Goal: Information Seeking & Learning: Learn about a topic

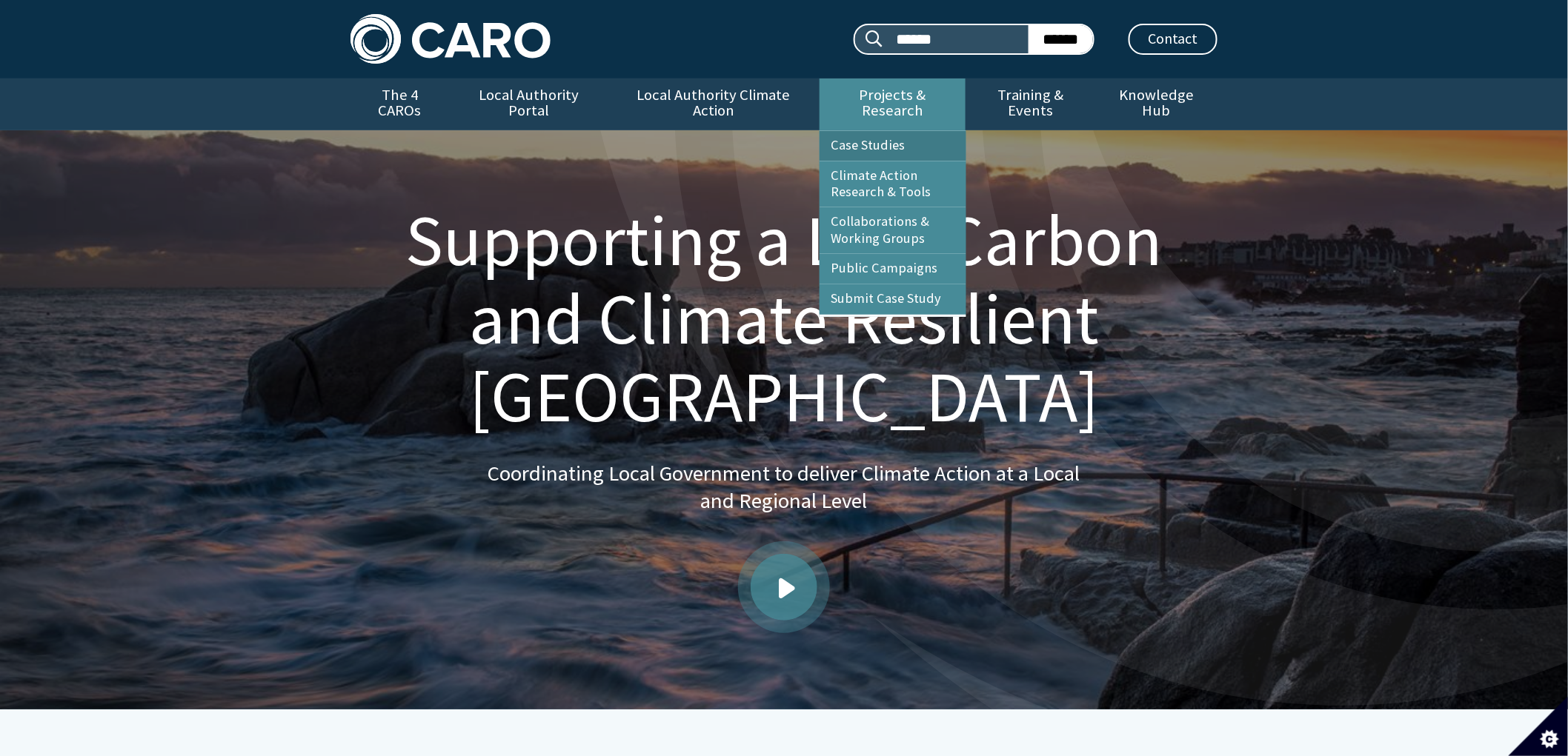
click at [882, 131] on link "Case Studies" at bounding box center [892, 145] width 147 height 29
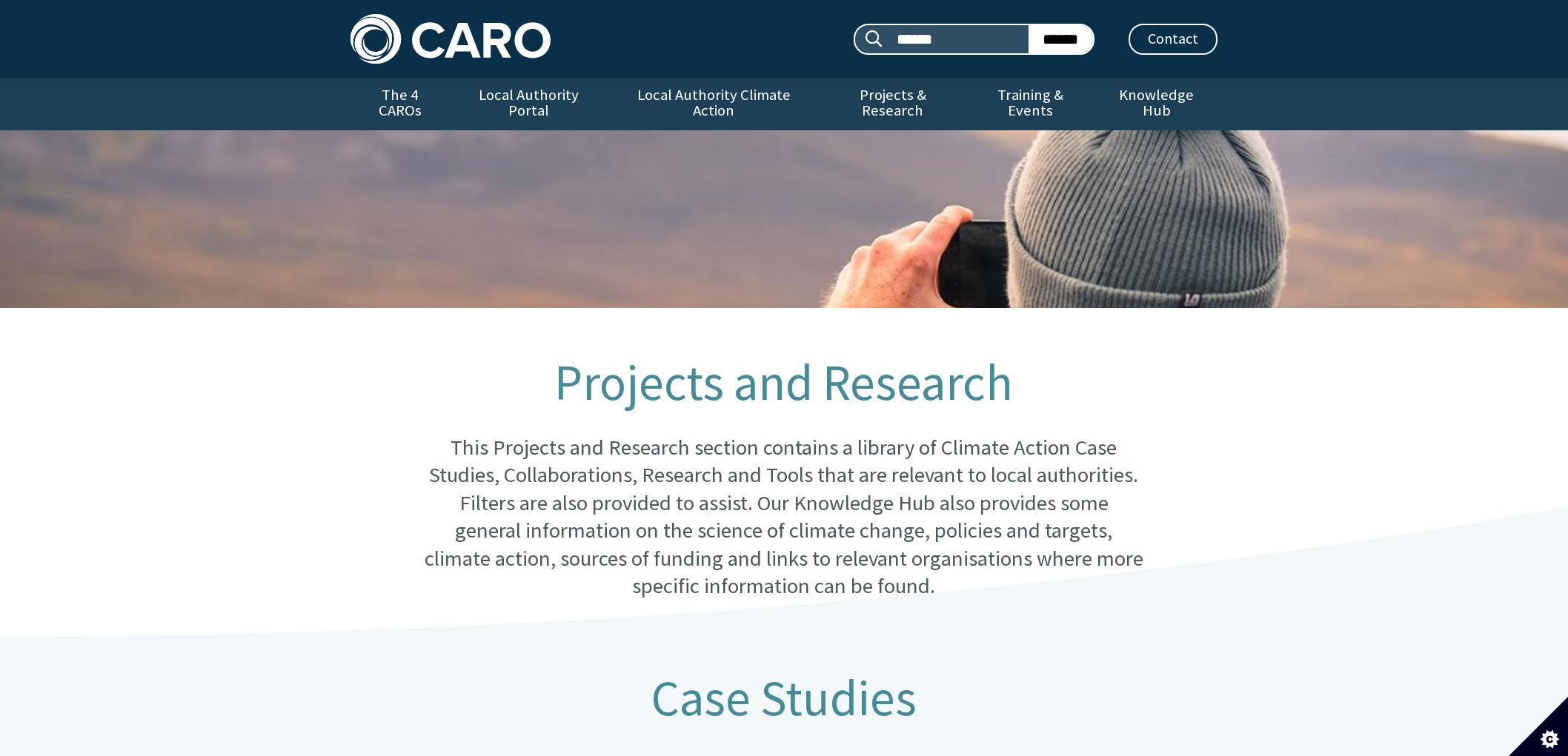
scroll to position [668, 0]
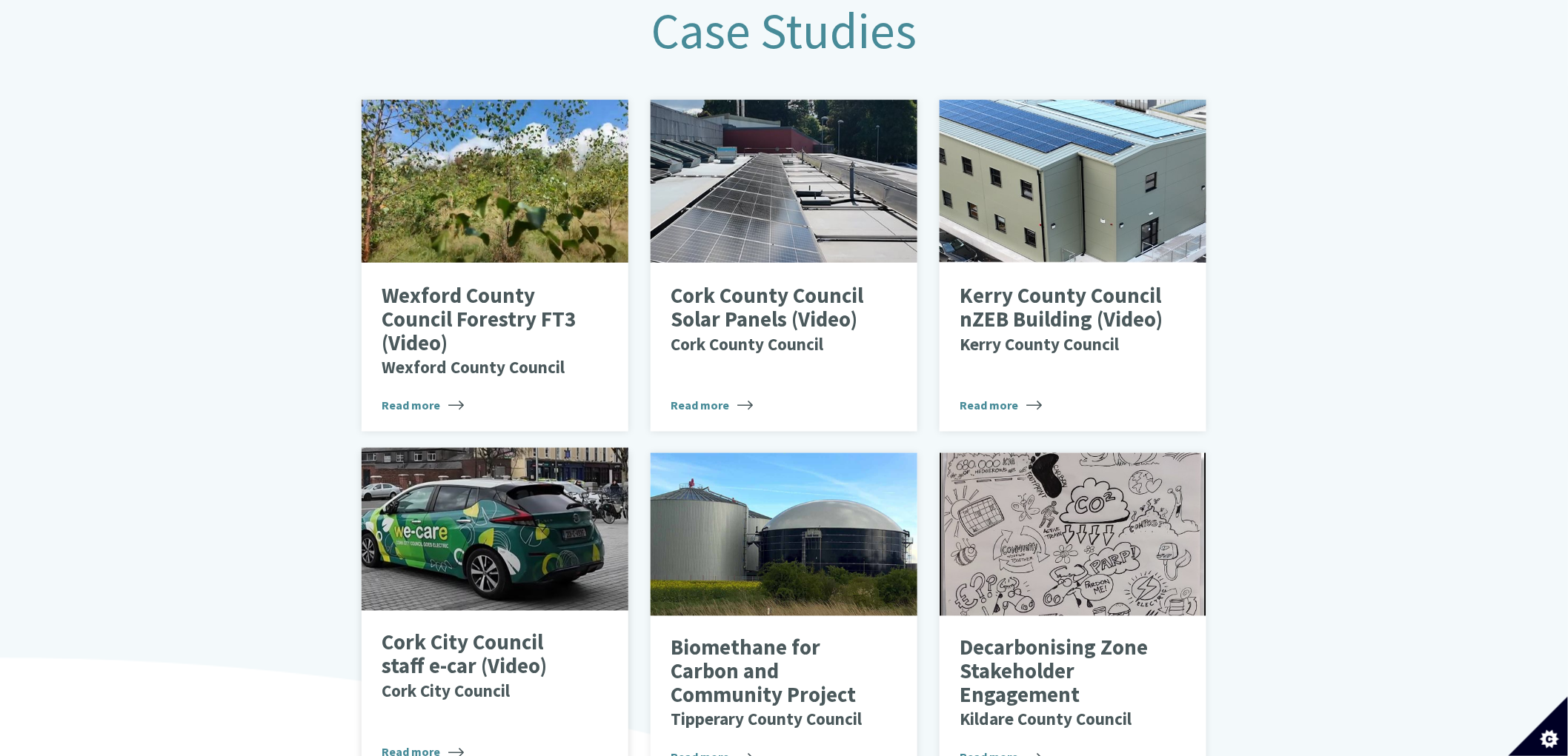
click at [475, 650] on p "Cork City Council staff e-car (Video) Cork City Council" at bounding box center [483, 668] width 204 height 71
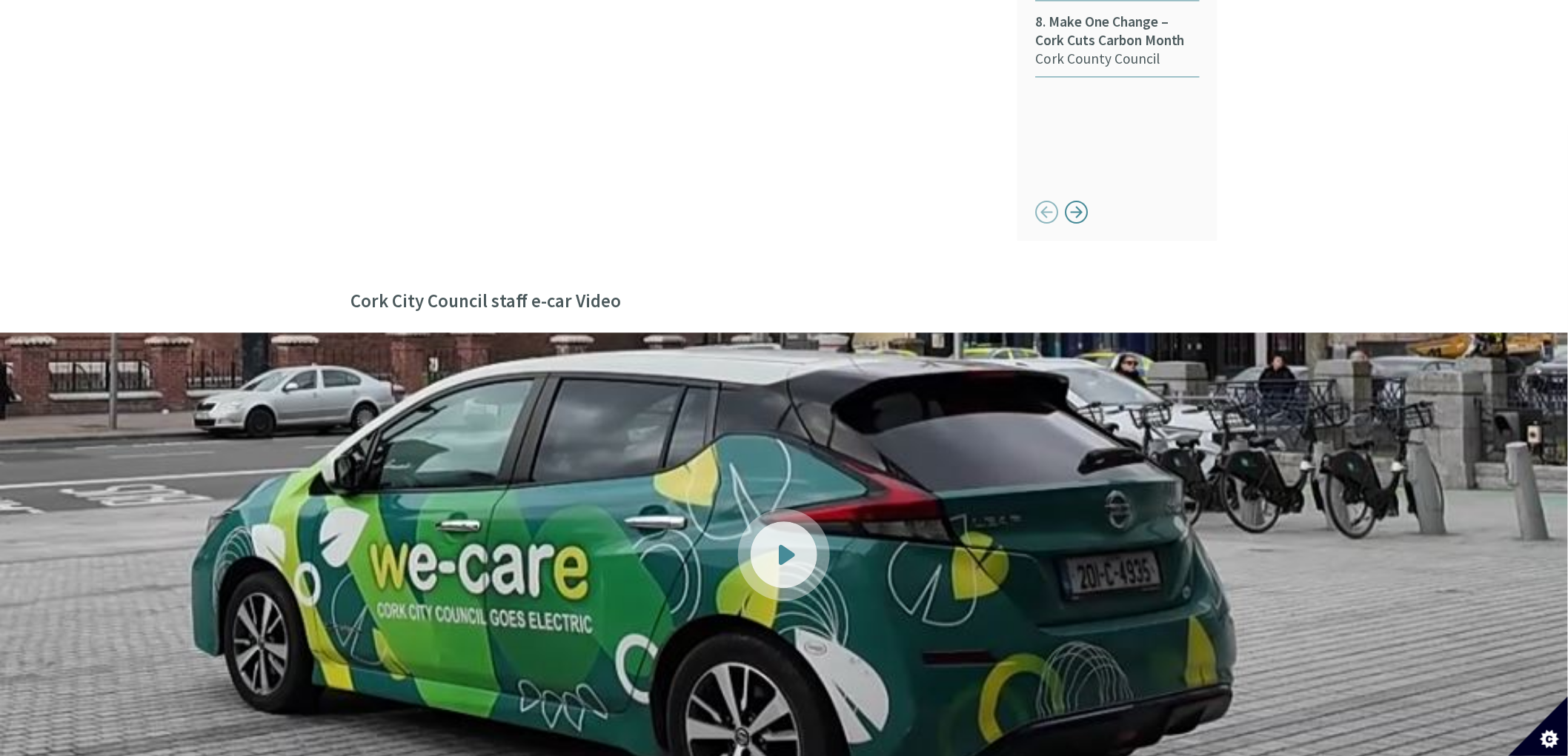
scroll to position [1563, 0]
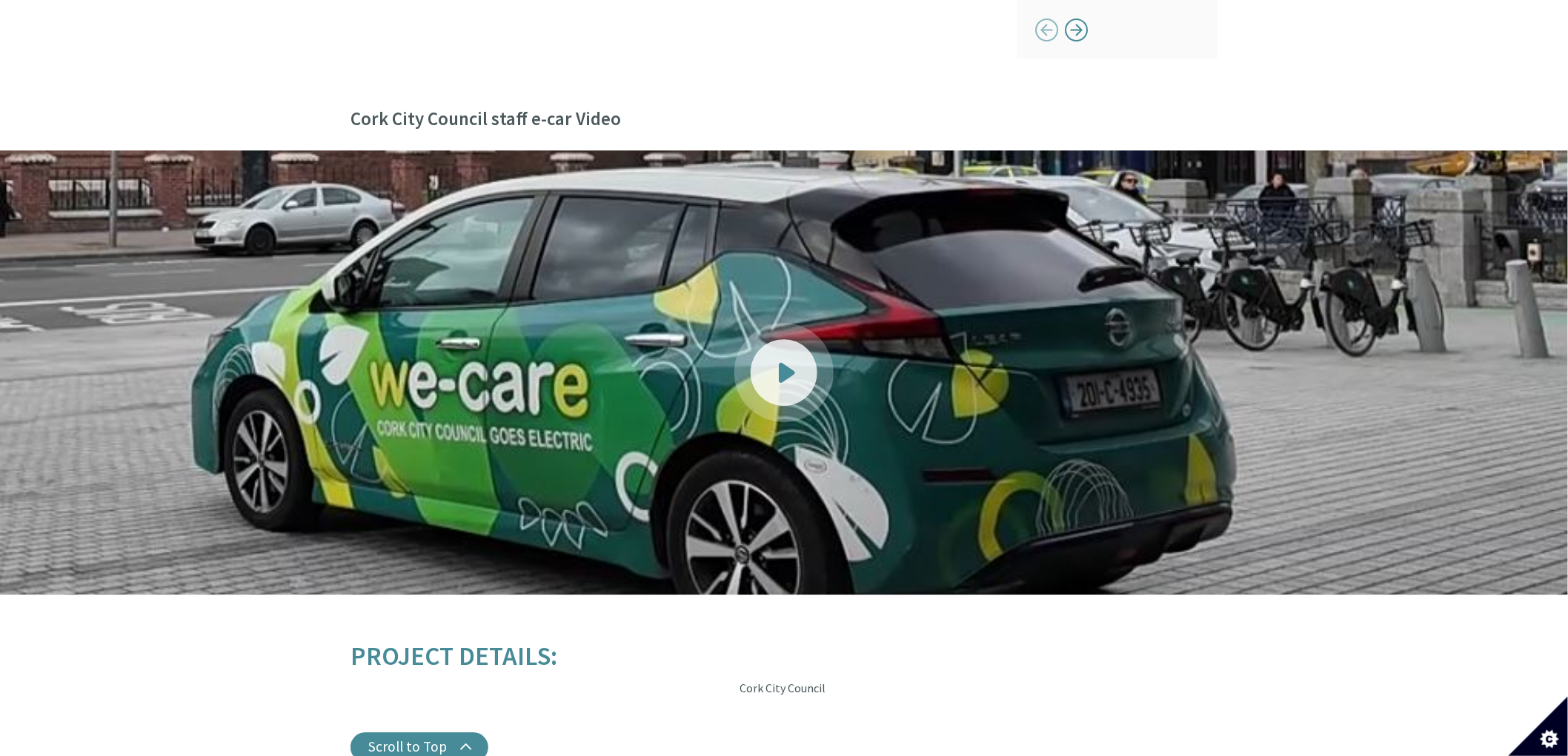
click at [782, 358] on div at bounding box center [784, 373] width 67 height 67
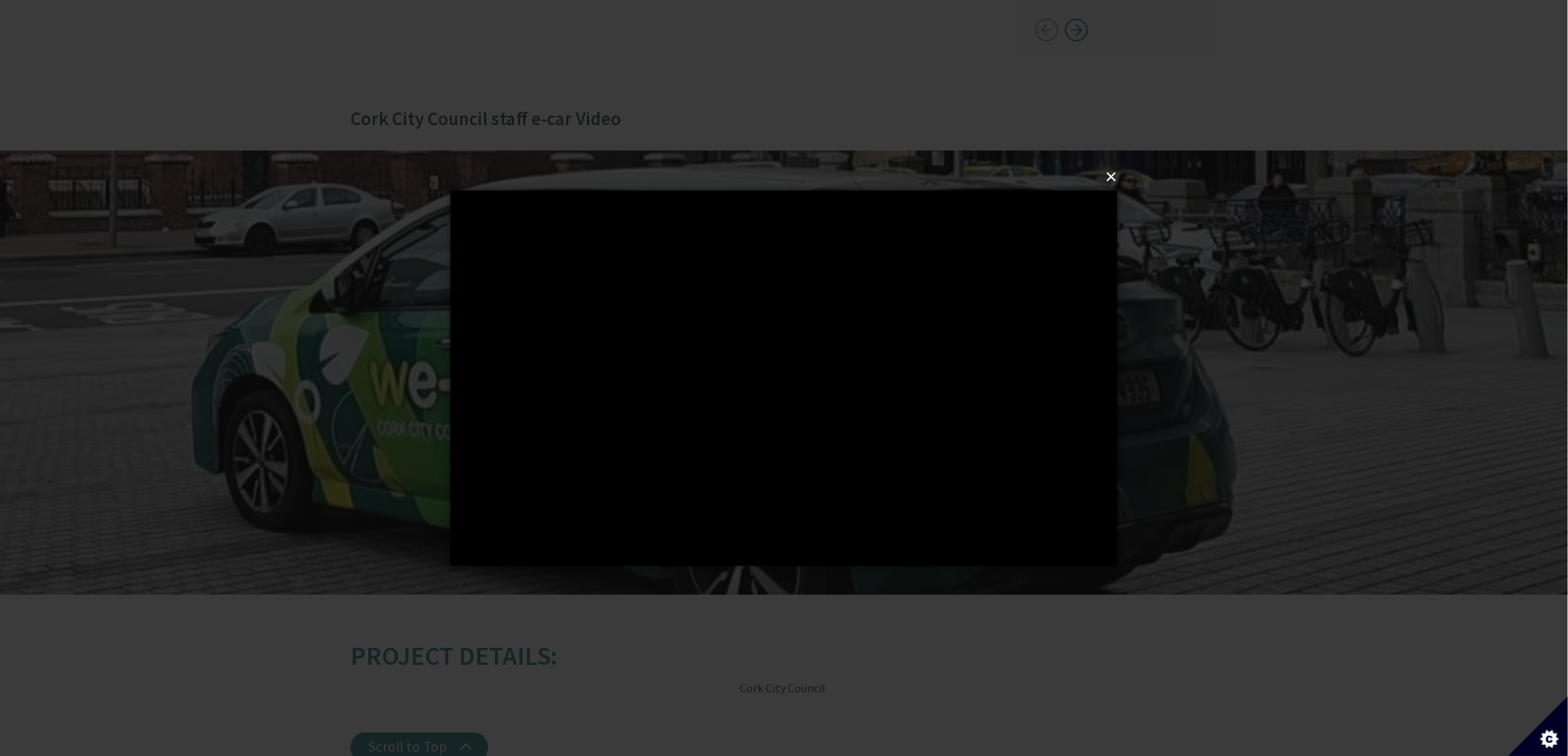
click at [1107, 179] on button "×" at bounding box center [789, 176] width 667 height 32
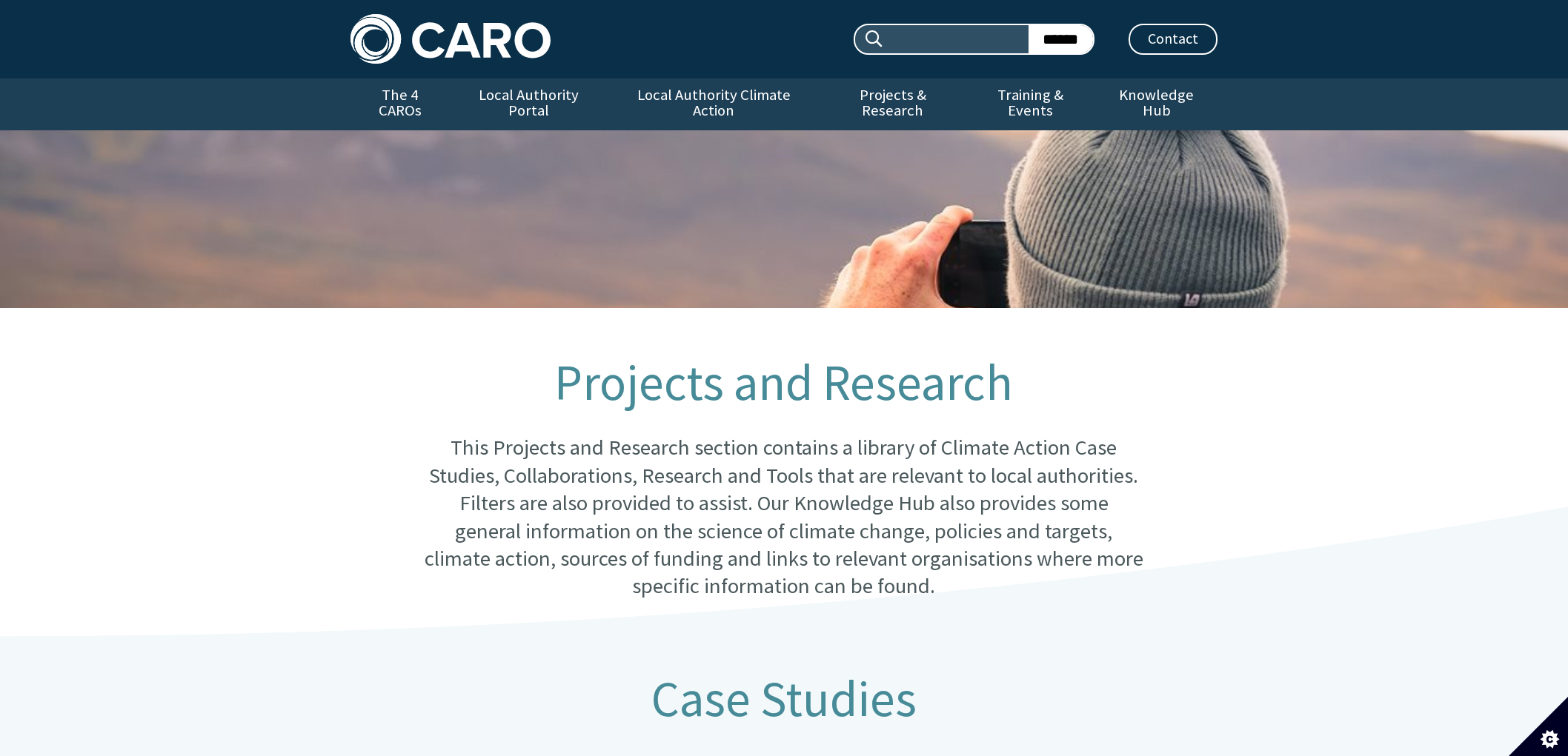
scroll to position [668, 0]
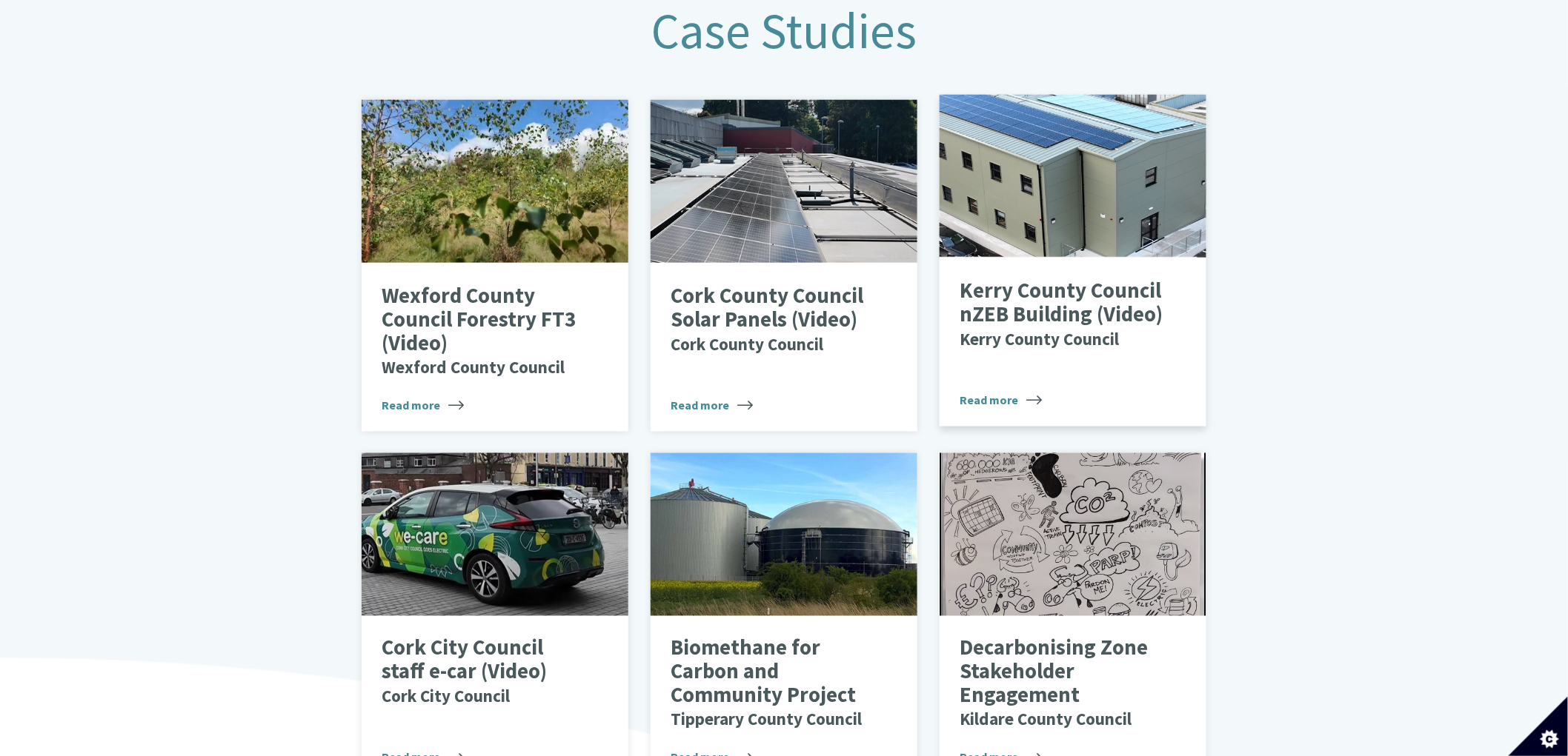
click at [1024, 279] on p "Kerry County Council nZEB Building (Video) Kerry County Council" at bounding box center [1060, 315] width 204 height 71
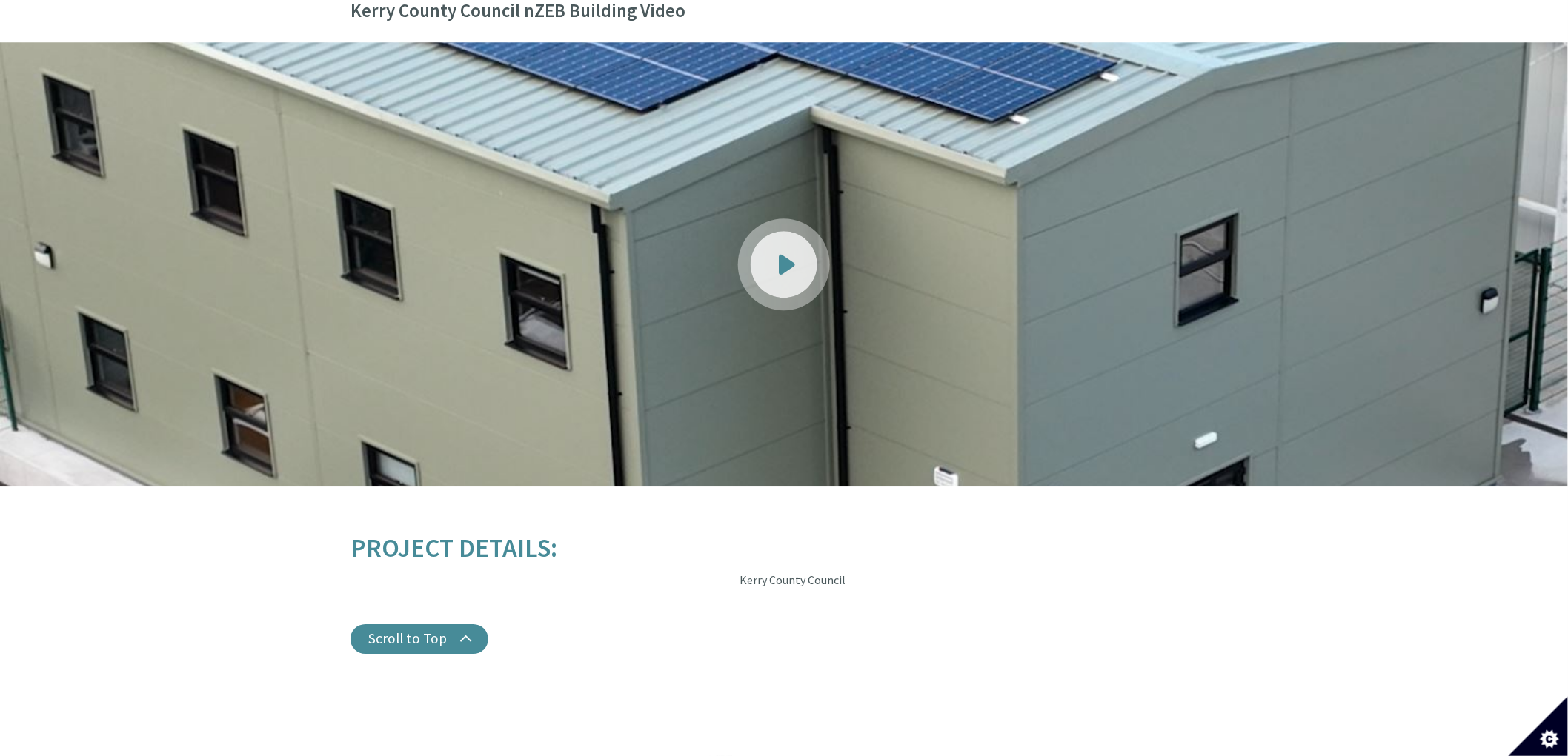
scroll to position [1727, 0]
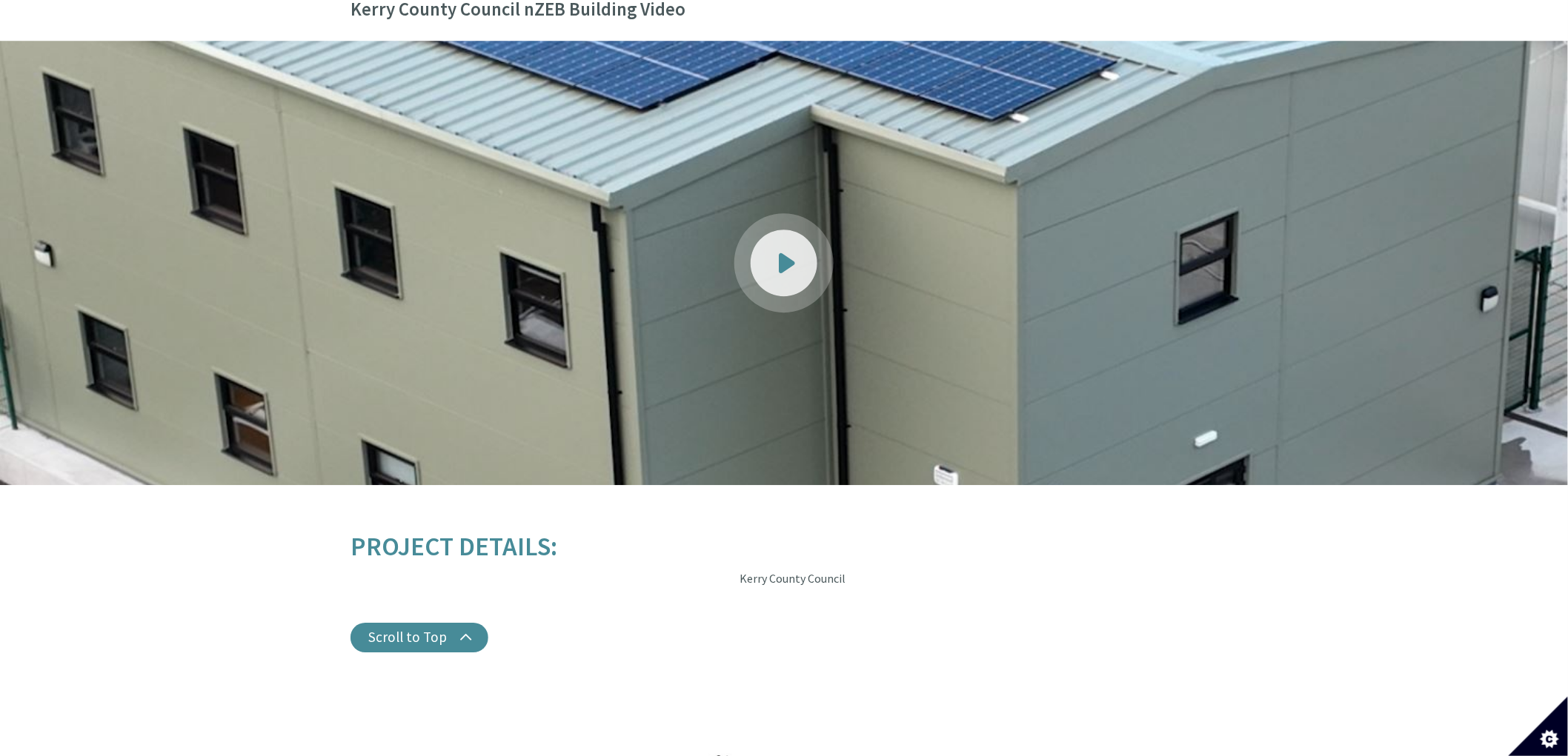
click at [793, 253] on span at bounding box center [787, 262] width 17 height 21
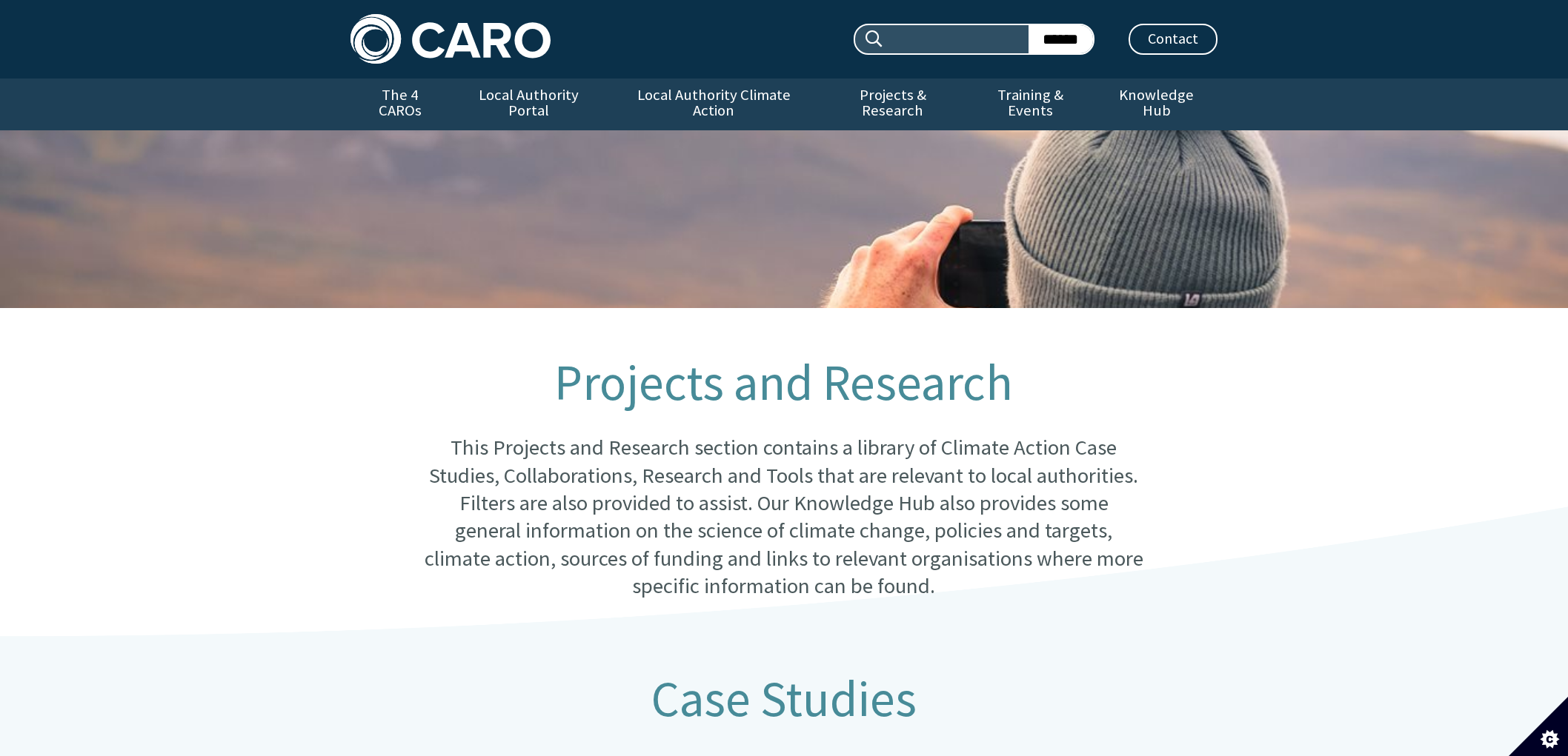
scroll to position [684, 0]
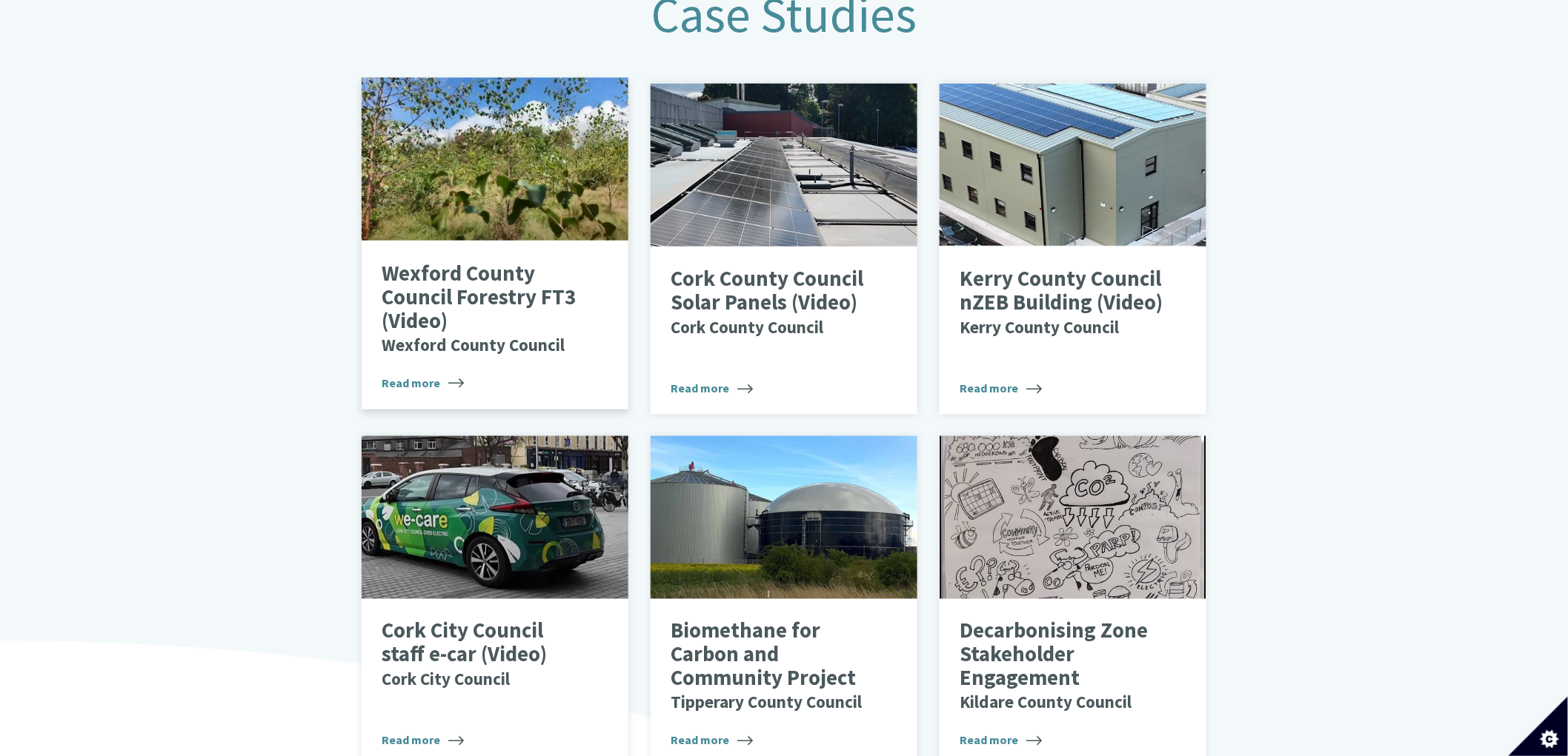
click at [472, 296] on p "Wexford County Council Forestry FT3 (Video) Wexford County Council" at bounding box center [483, 310] width 204 height 94
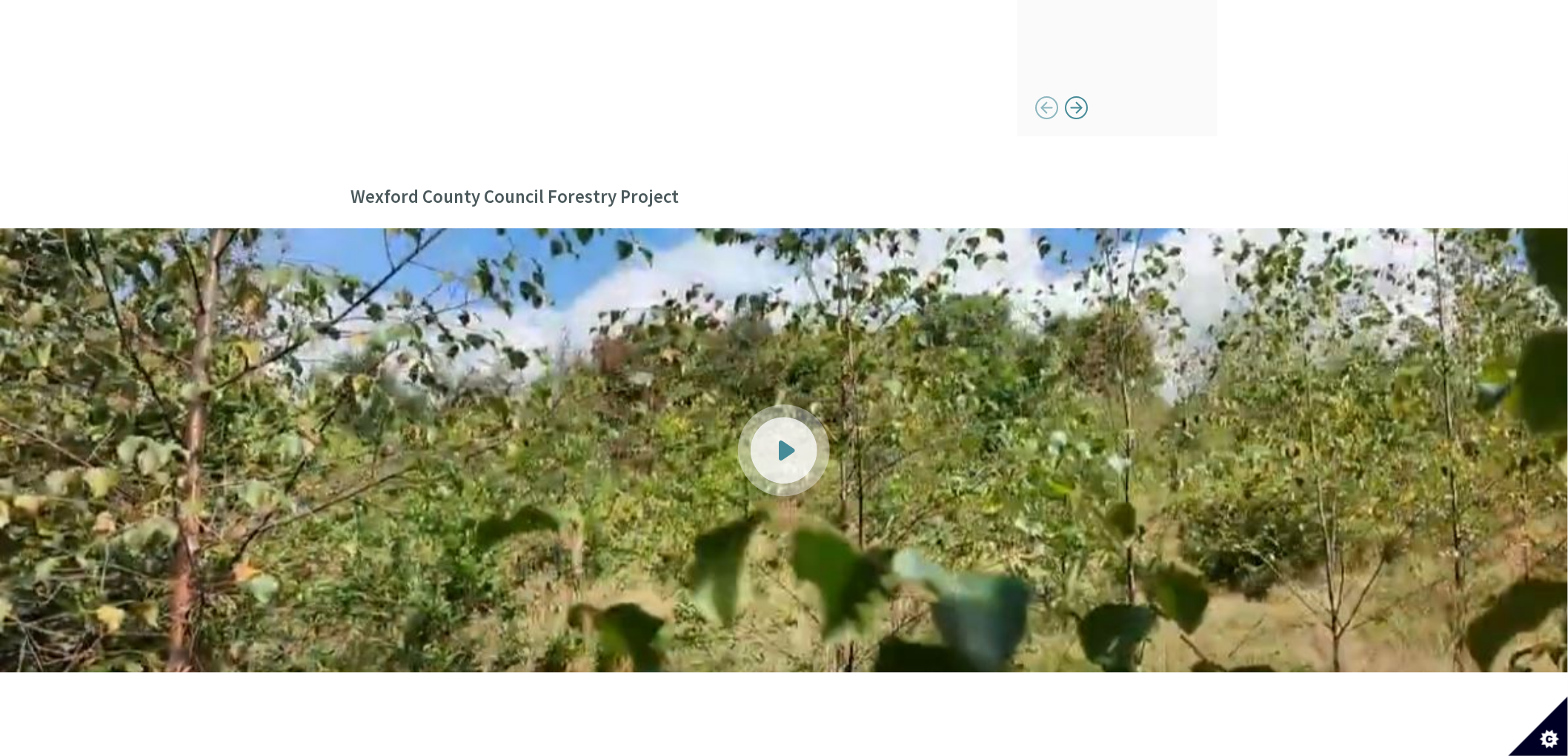
scroll to position [1727, 0]
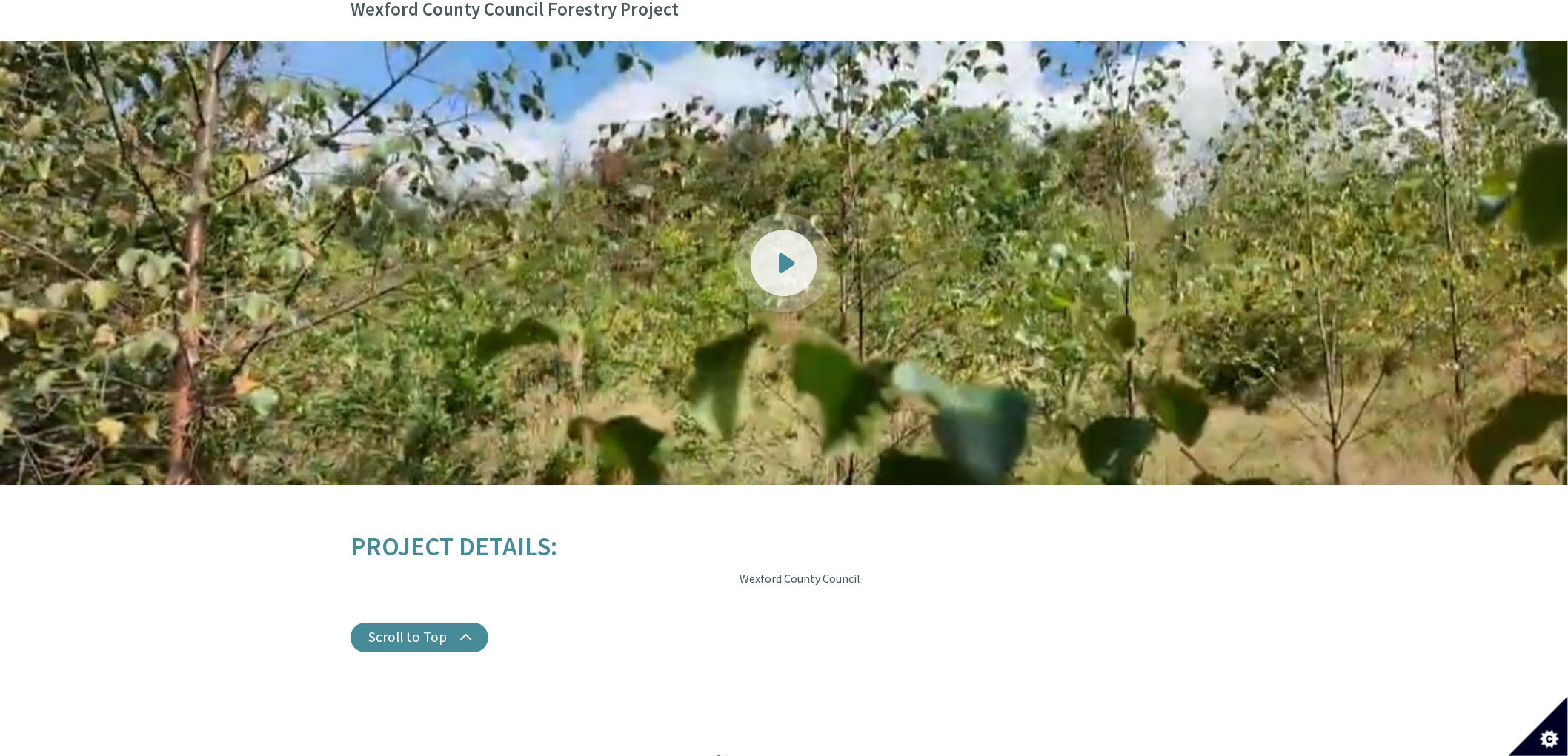
click at [787, 230] on div at bounding box center [784, 263] width 67 height 67
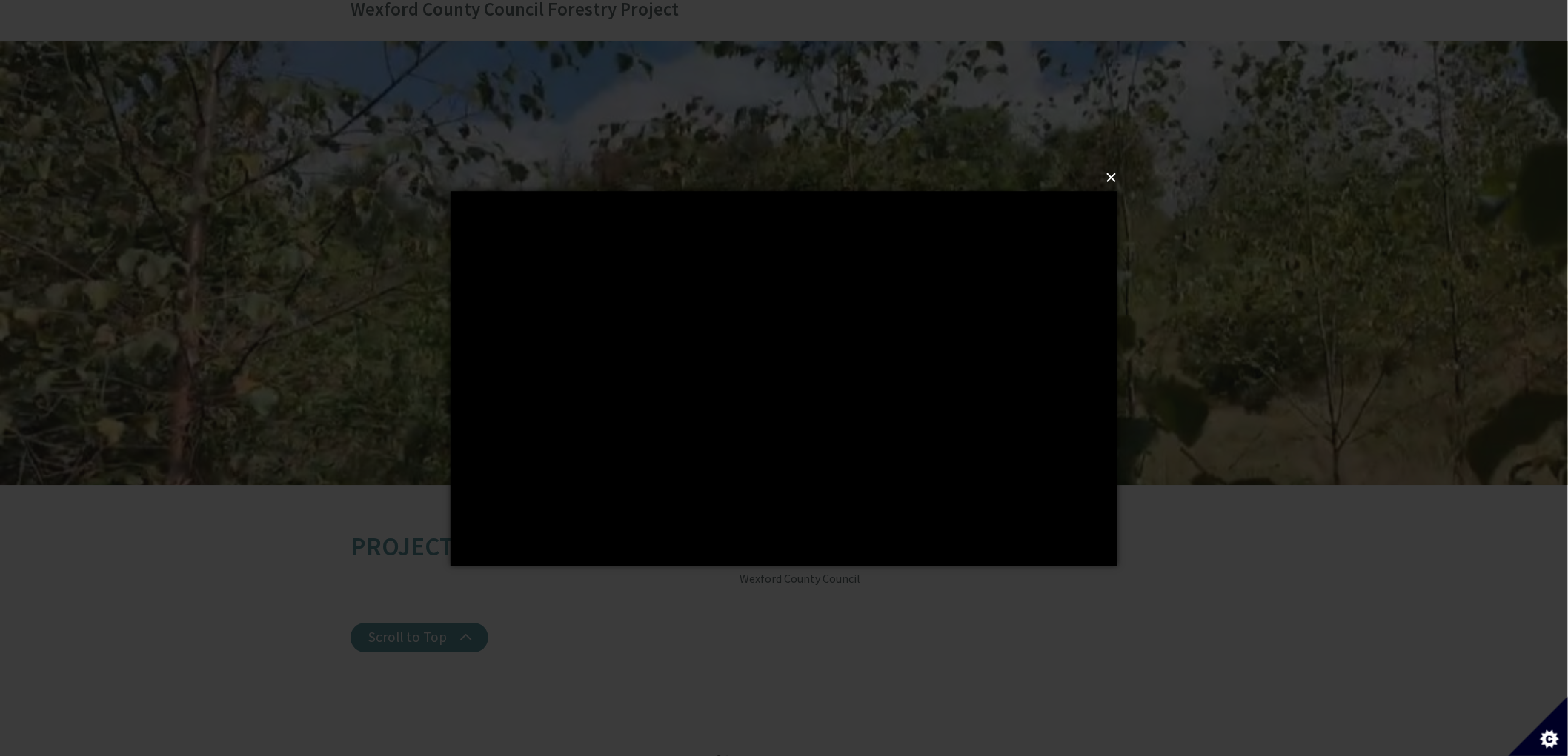
click at [1110, 172] on button "×" at bounding box center [789, 177] width 667 height 32
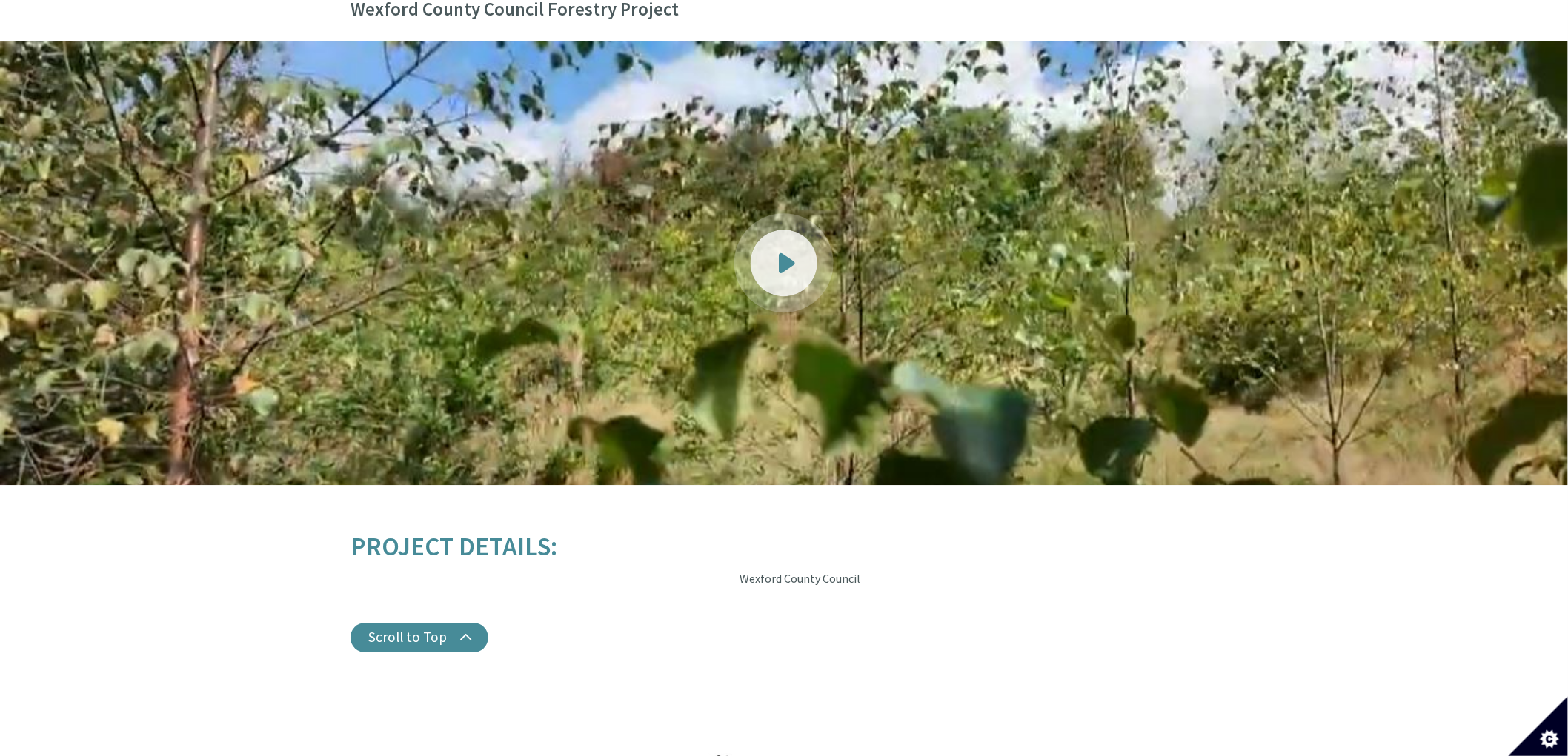
click at [779, 253] on span at bounding box center [787, 262] width 17 height 21
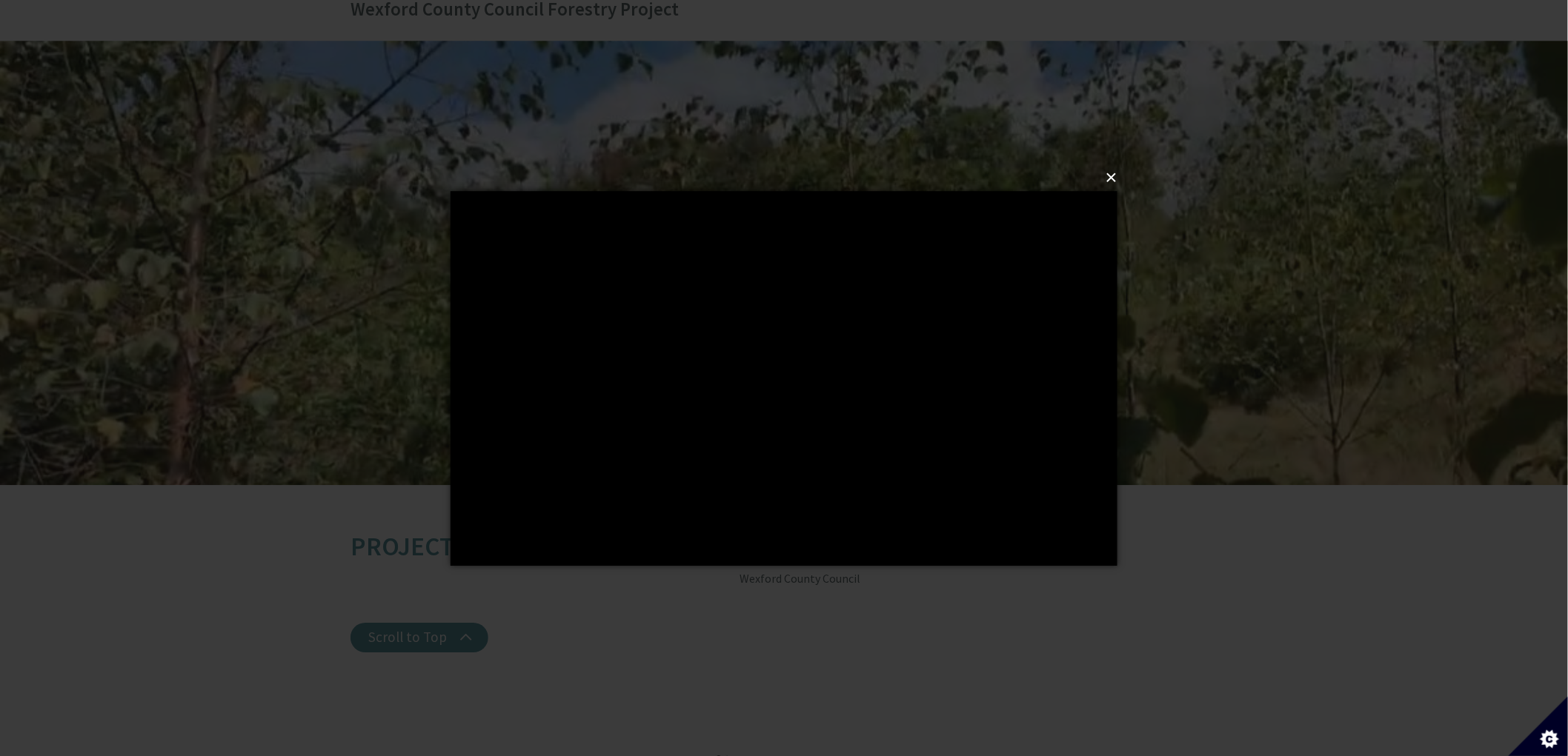
click at [1107, 182] on button "×" at bounding box center [789, 177] width 667 height 32
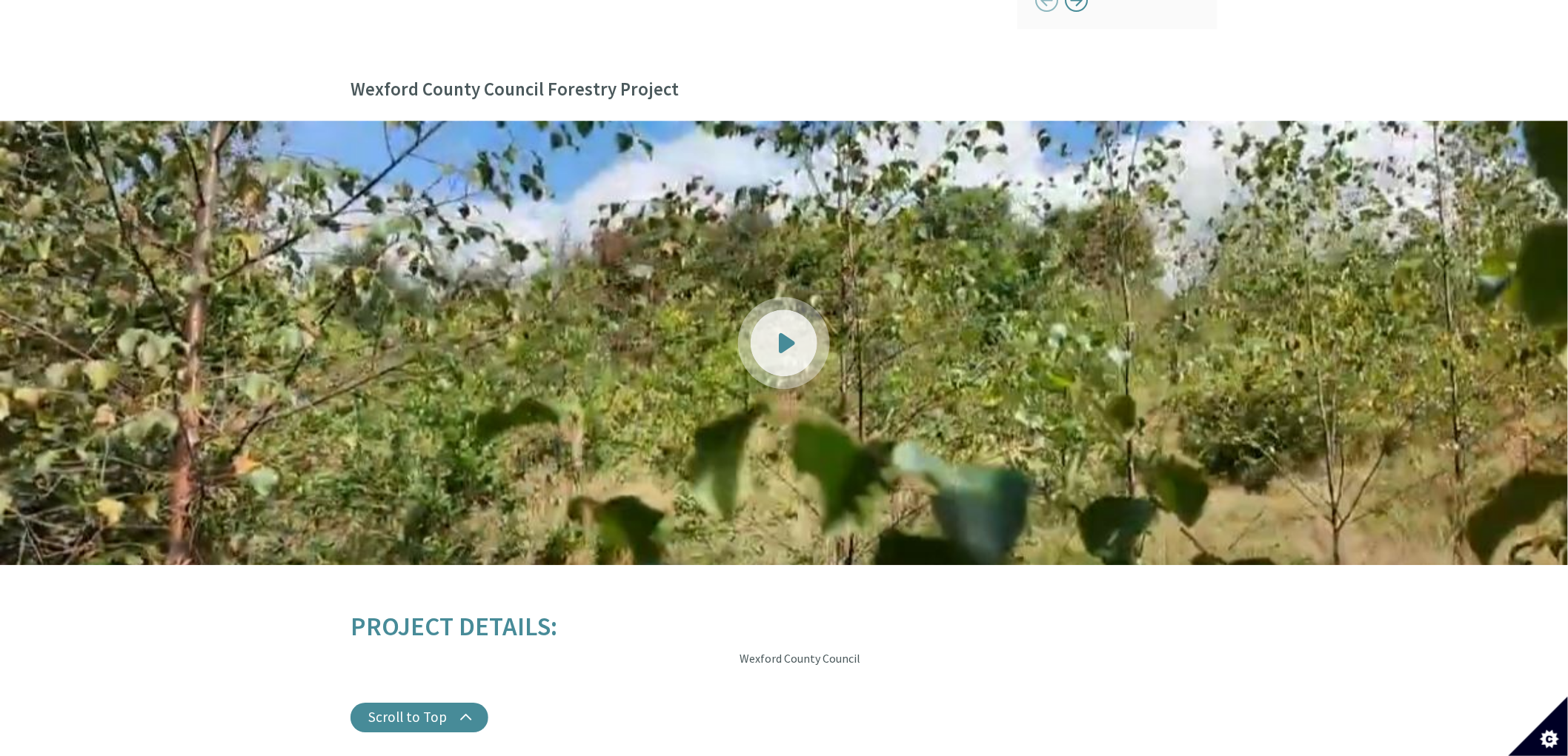
scroll to position [1512, 0]
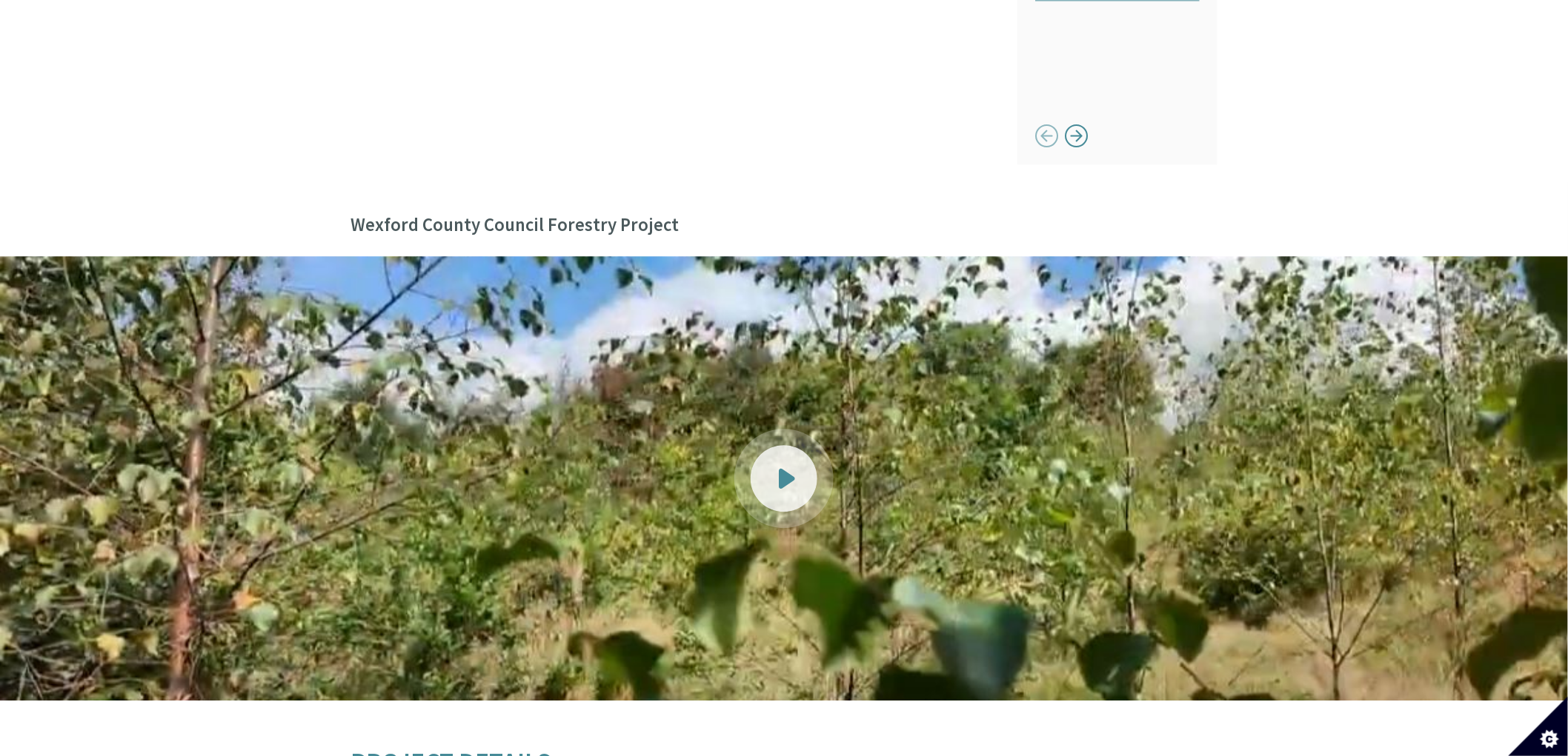
click at [797, 445] on div at bounding box center [784, 479] width 67 height 67
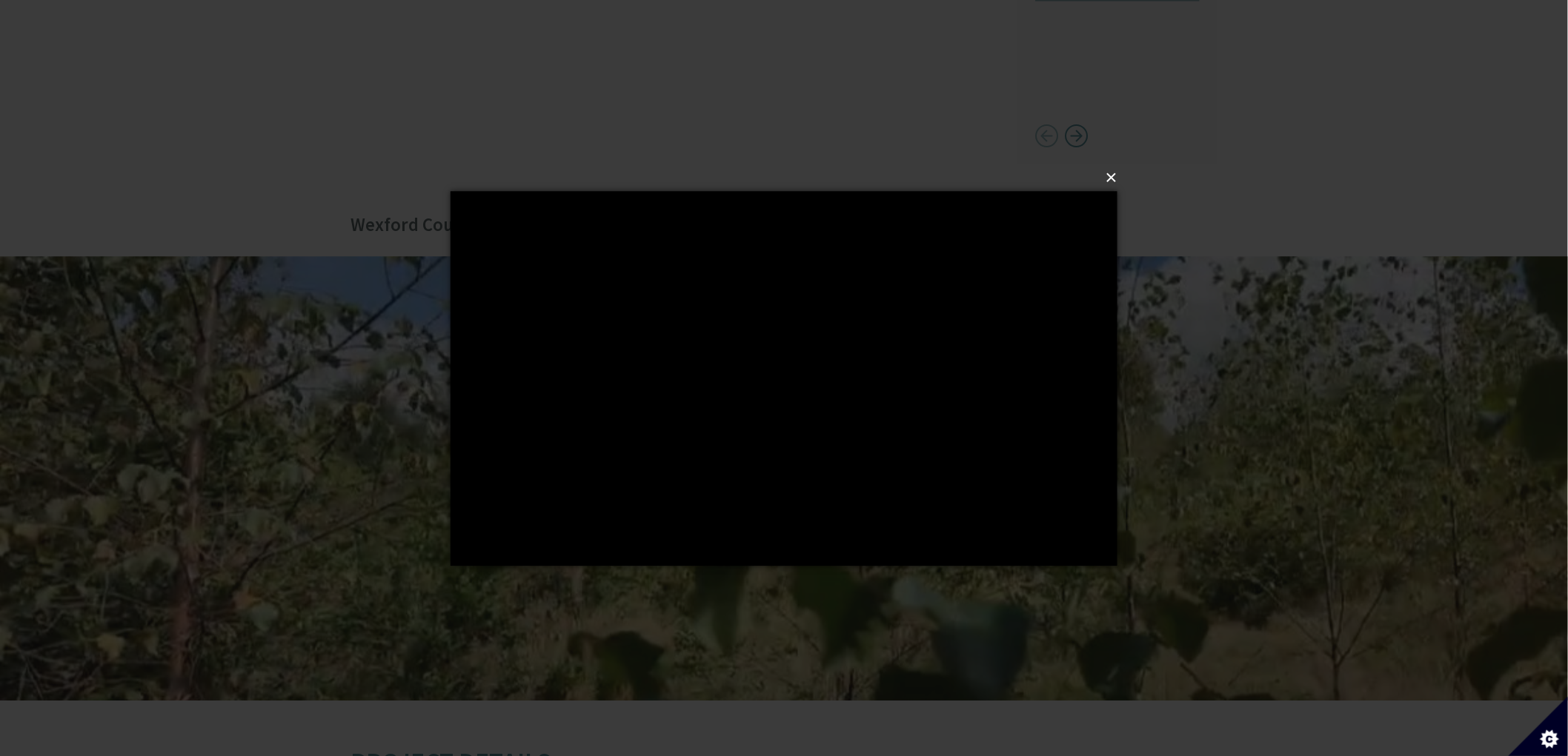
click at [1113, 178] on button "×" at bounding box center [789, 177] width 667 height 32
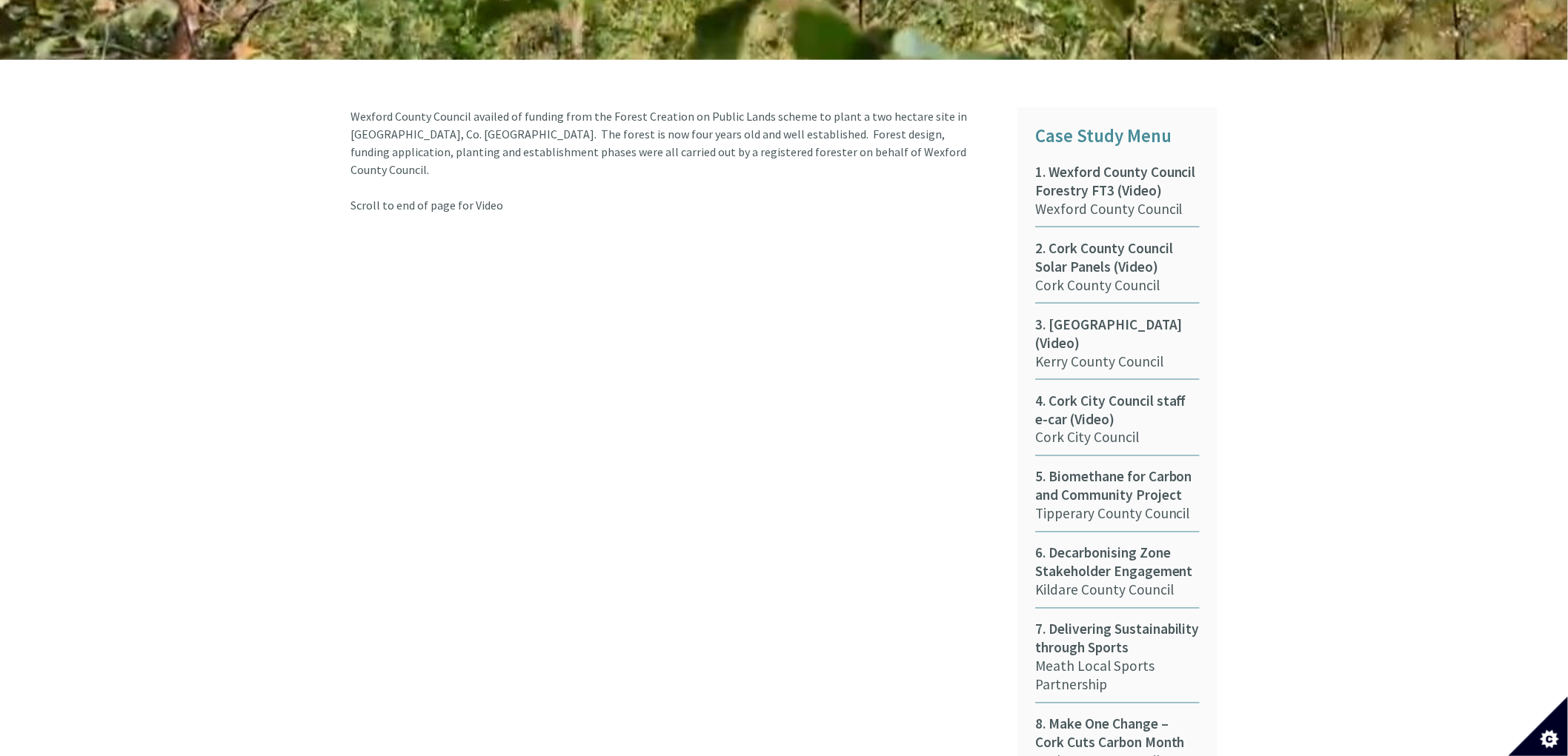
scroll to position [772, 0]
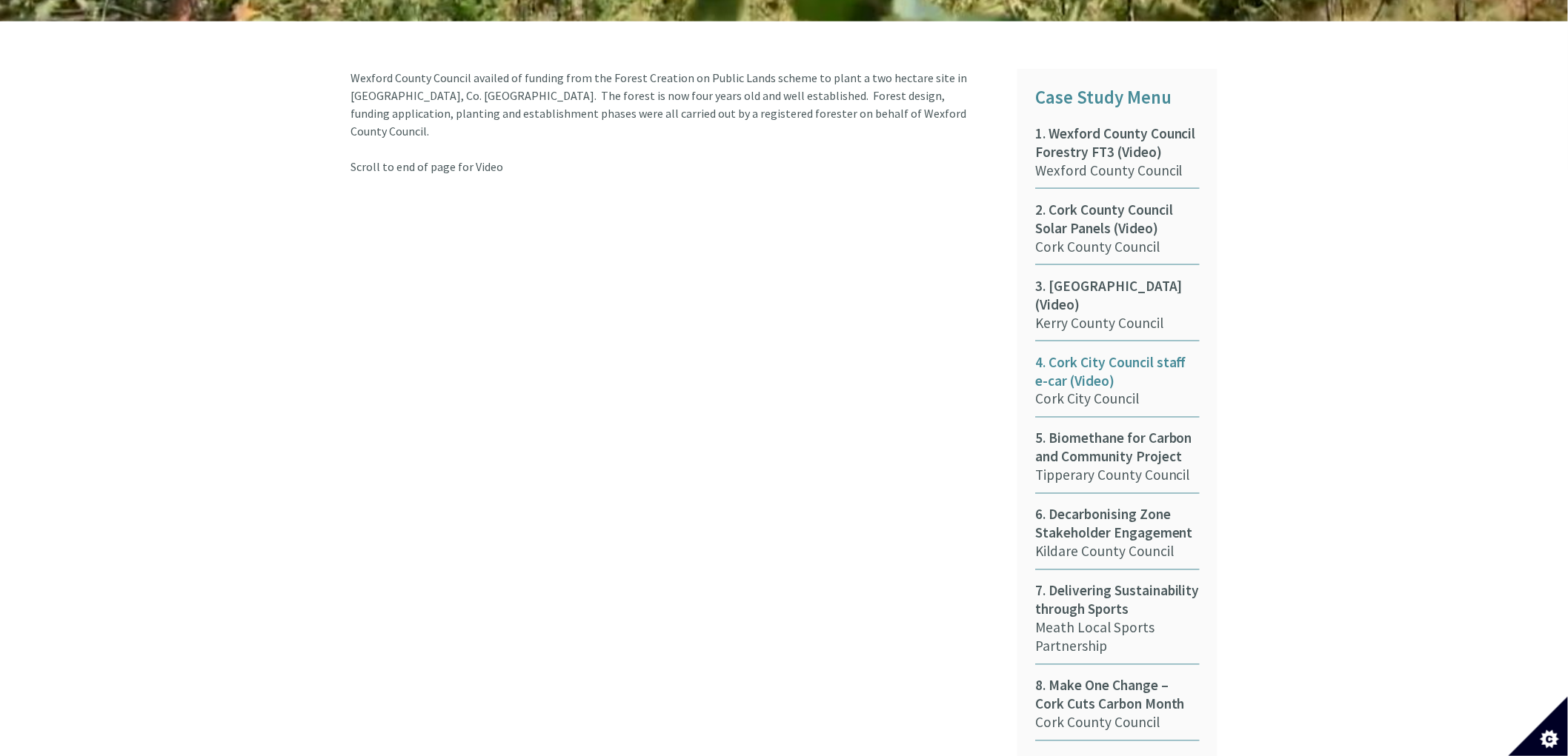
click at [1092, 356] on span "4. Cork City Council staff e-car (Video)" at bounding box center [1116, 372] width 164 height 37
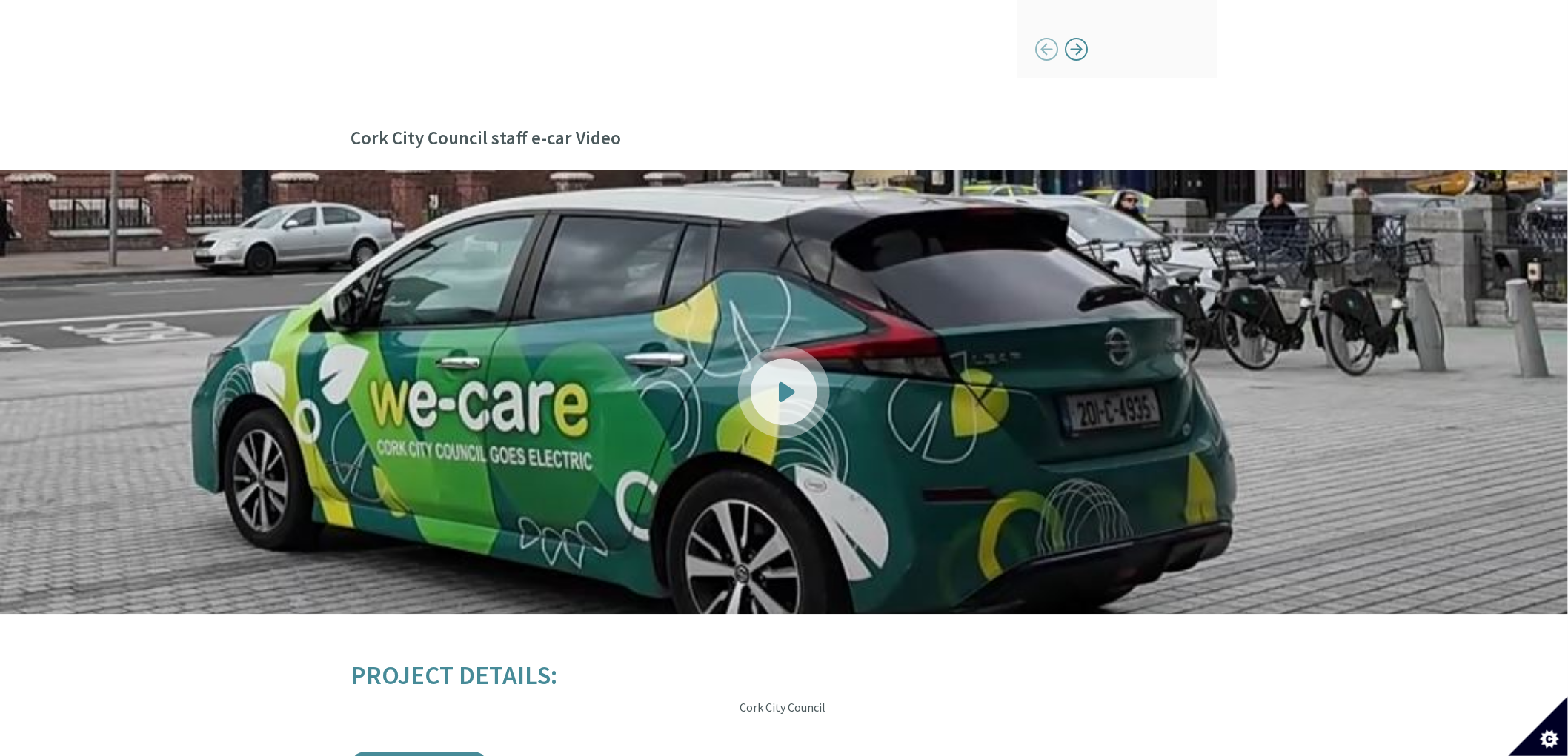
scroll to position [1539, 0]
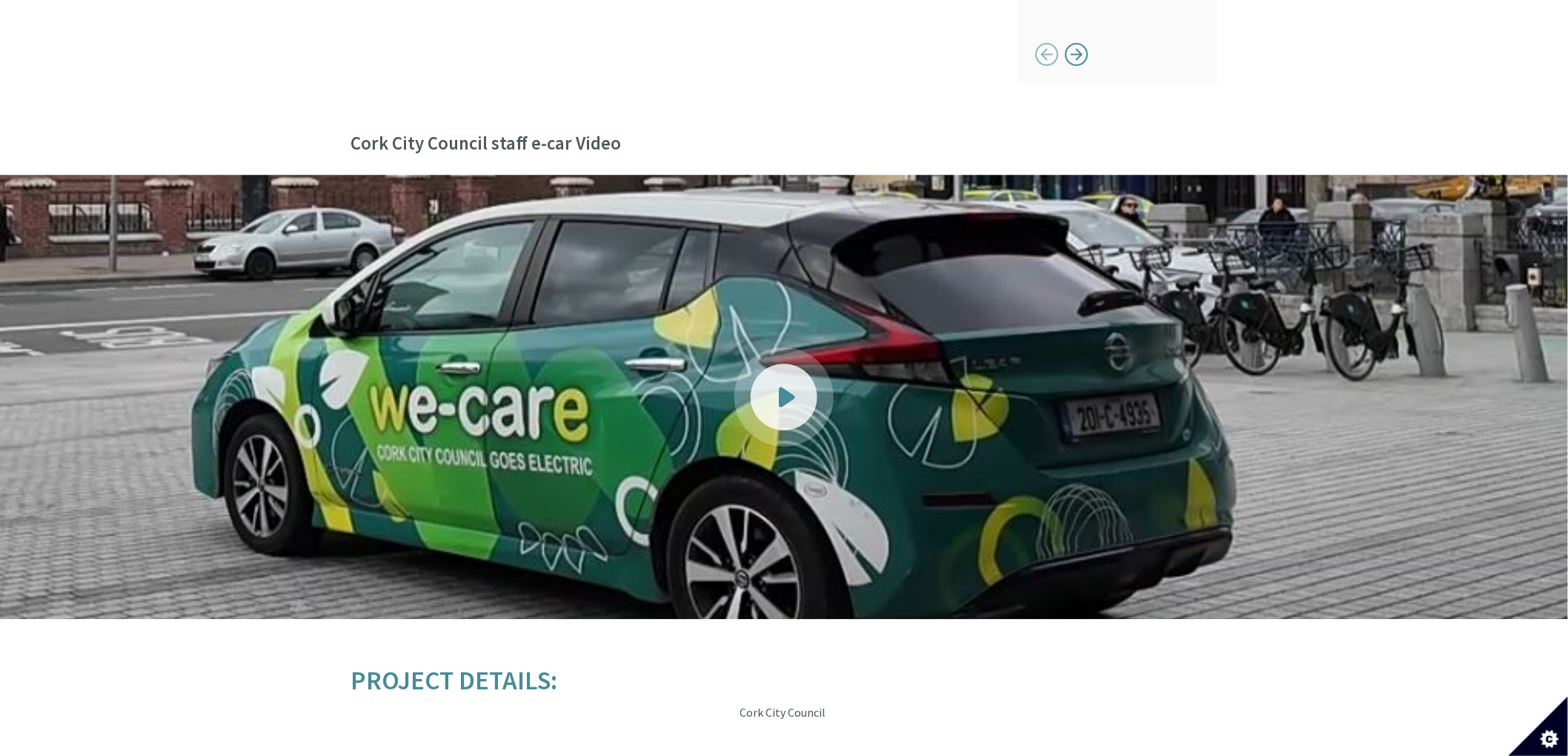
click at [786, 364] on div at bounding box center [784, 397] width 67 height 67
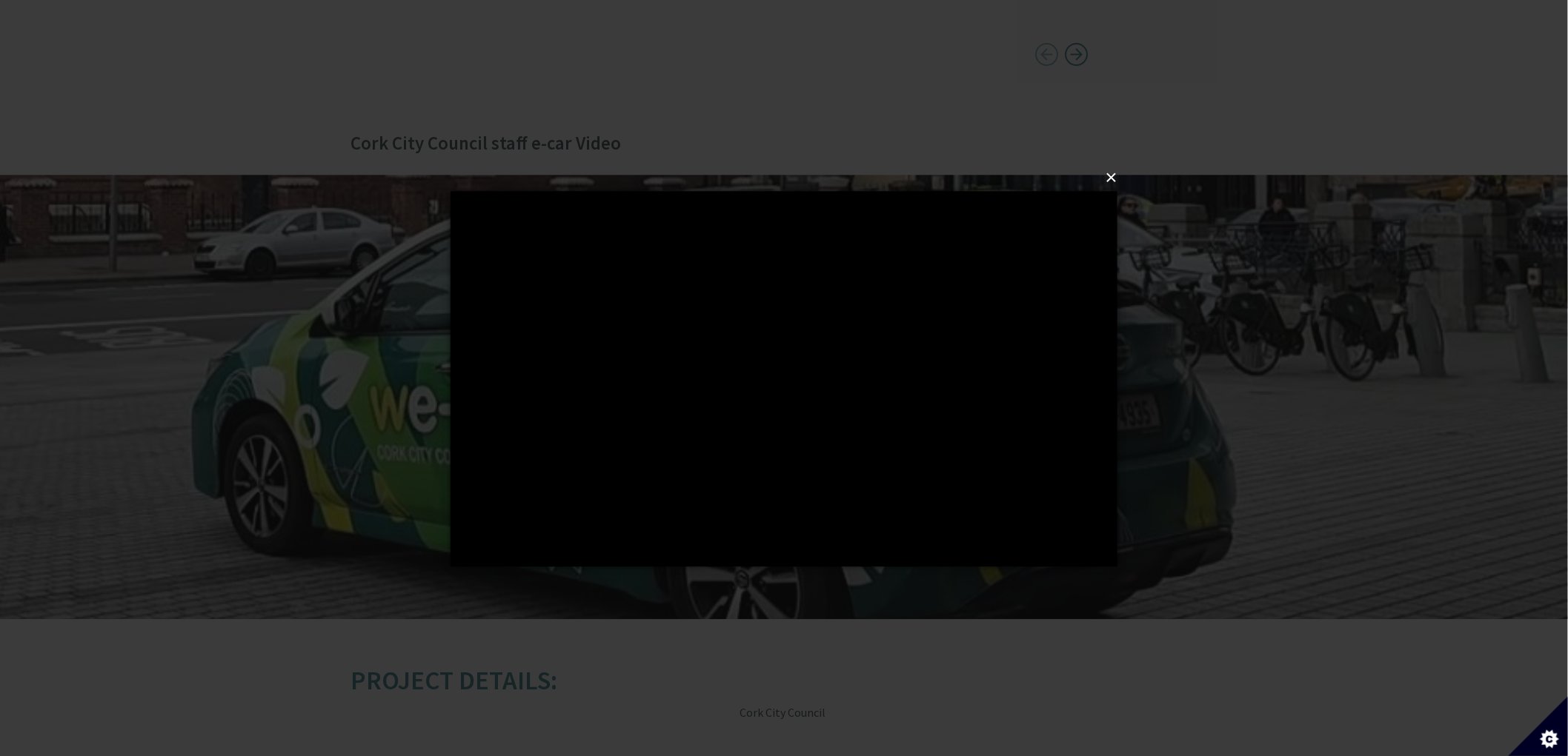
click at [1113, 179] on button "×" at bounding box center [789, 177] width 667 height 32
